Goal: Task Accomplishment & Management: Complete application form

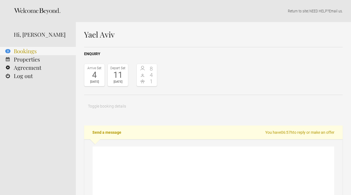
click at [32, 51] on link "3 Bookings" at bounding box center [38, 51] width 76 height 8
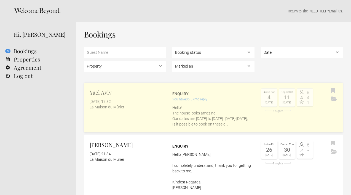
click at [160, 99] on div "[DATE] 17:32" at bounding box center [128, 102] width 76 height 6
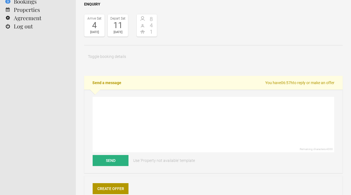
scroll to position [54, 0]
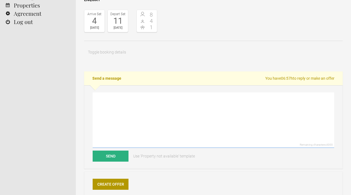
click at [136, 114] on textarea at bounding box center [214, 119] width 242 height 55
paste textarea "Hello Yael Thank you very much for your enquiry and for considering our villa f…"
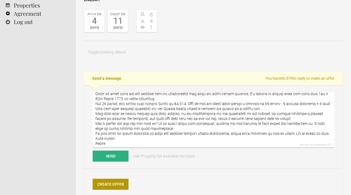
scroll to position [10, 0]
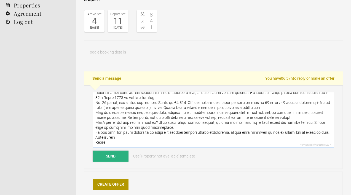
type textarea "Hello Yael Thank you very much for your enquiry and for considering our villa f…"
click at [104, 157] on button "Send" at bounding box center [111, 156] width 36 height 11
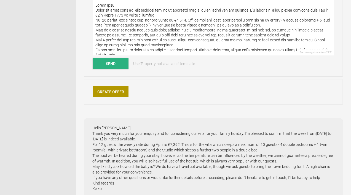
scroll to position [147, 0]
click at [110, 92] on link "Create Offer" at bounding box center [111, 91] width 36 height 11
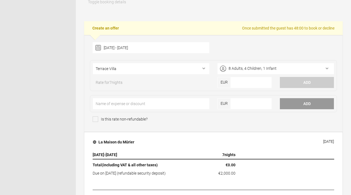
scroll to position [106, 0]
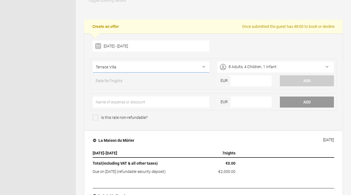
click at [202, 67] on select"] "Terrace Villa Terrace Villa + Studio" at bounding box center [151, 67] width 116 height 11
select select"] "1141"
click at [93, 62] on select"] "Terrace Villa Terrace Villa + Studio" at bounding box center [151, 67] width 116 height 11
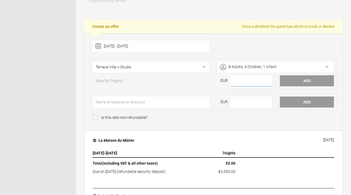
click at [250, 84] on input"] "number" at bounding box center [251, 80] width 41 height 11
paste input"] "7.392"
type input"] "7.392"
click at [307, 83] on button "Add" at bounding box center [307, 80] width 54 height 11
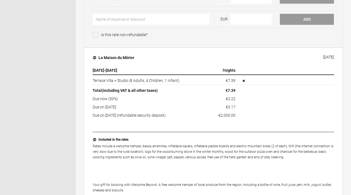
scroll to position [189, 0]
click at [245, 81] on button "button" at bounding box center [244, 81] width 8 height 6
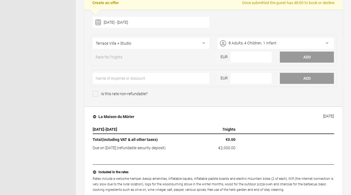
scroll to position [129, 0]
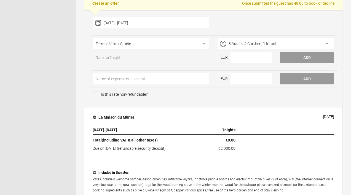
click at [241, 59] on input"] "number" at bounding box center [251, 57] width 41 height 11
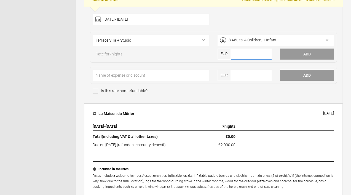
scroll to position [134, 0]
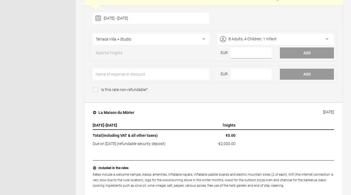
paste input"] "7.392"
type input"] "7392"
click at [306, 53] on button "Add" at bounding box center [307, 52] width 54 height 11
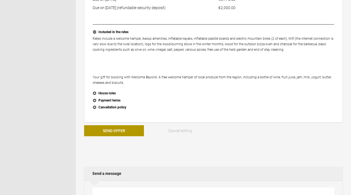
scroll to position [292, 0]
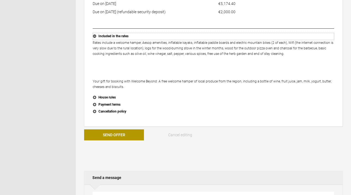
click at [95, 36] on button "Included in the rates" at bounding box center [214, 36] width 242 height 7
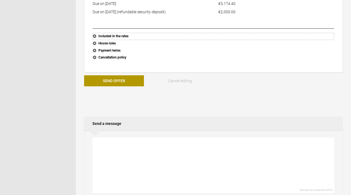
scroll to position [293, 0]
click at [95, 36] on button "Included in the rates" at bounding box center [214, 36] width 242 height 7
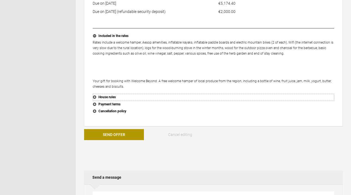
scroll to position [293, 0]
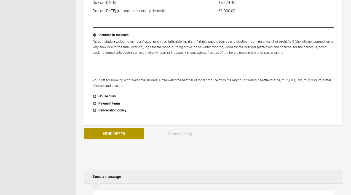
click at [96, 96] on button "House rules" at bounding box center [214, 96] width 242 height 7
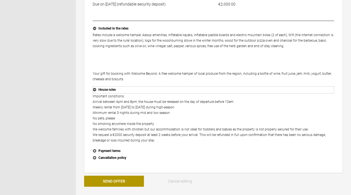
scroll to position [302, 0]
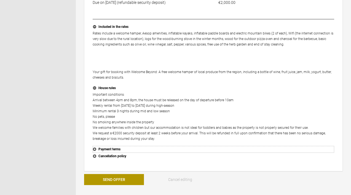
click at [96, 149] on button "Payment terms" at bounding box center [214, 149] width 242 height 7
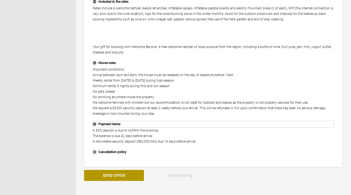
scroll to position [330, 0]
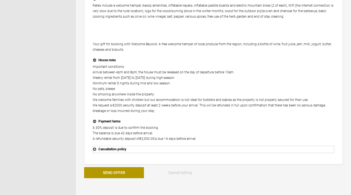
click at [95, 149] on button "Cancellation policy" at bounding box center [214, 149] width 242 height 7
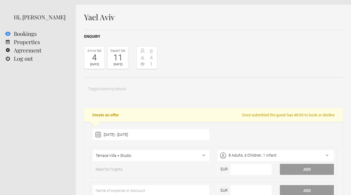
scroll to position [0, 0]
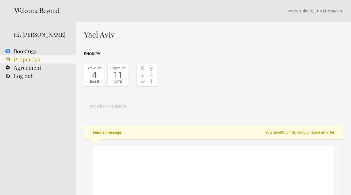
click at [28, 59] on link "Properties" at bounding box center [38, 59] width 76 height 8
